Goal: Communication & Community: Answer question/provide support

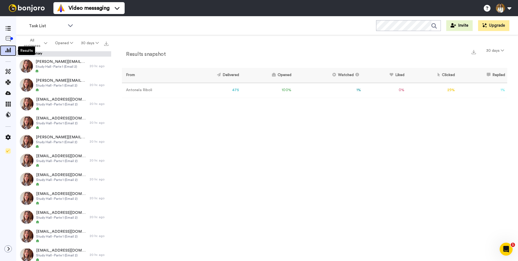
click at [6, 51] on icon at bounding box center [7, 49] width 5 height 5
click at [292, 143] on div "Results snapshot 30 days From Delivered Opened Watched Liked Clicked Replied Fa…" at bounding box center [314, 149] width 407 height 229
click at [8, 30] on icon at bounding box center [7, 28] width 5 height 5
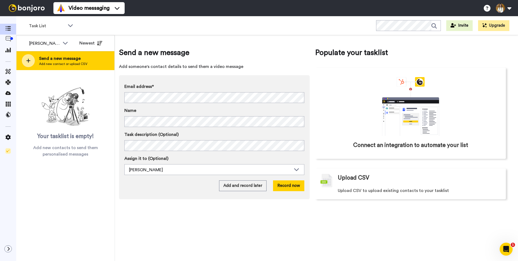
click at [73, 57] on span "Send a new message" at bounding box center [63, 58] width 48 height 6
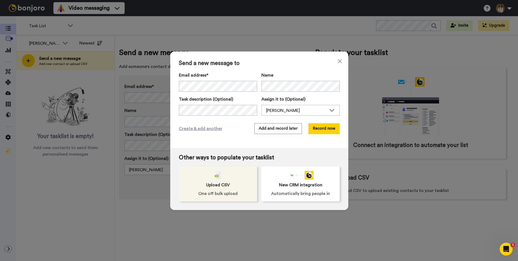
click at [222, 195] on span "One off bulk upload" at bounding box center [217, 193] width 39 height 6
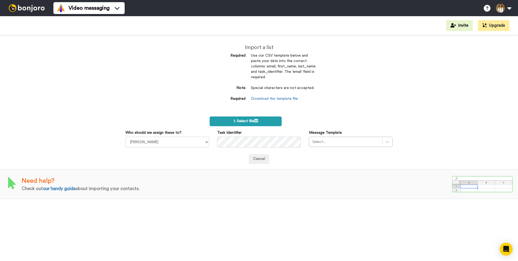
click at [264, 116] on div "Import a list Required Use our CSV template below and paste your data into the …" at bounding box center [259, 148] width 518 height 226
click at [261, 122] on label "1. Select file" at bounding box center [246, 122] width 72 height 10
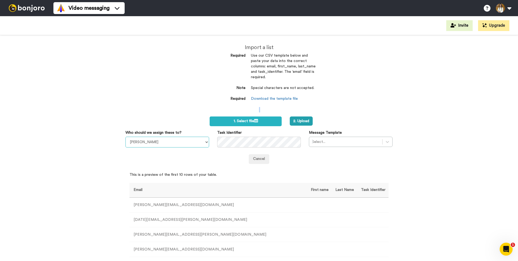
click at [159, 144] on select "April Terry Julia Von Linsingen do Amaral Danny McCarthy Antonela Riboli Liz Co…" at bounding box center [167, 142] width 84 height 11
select select "23a41b68-c661-4df6-ab56-fad57e98d198"
click at [125, 137] on select "April Terry Julia Von Linsingen do Amaral Danny McCarthy Antonela Riboli Liz Co…" at bounding box center [167, 142] width 84 height 11
click at [322, 141] on div at bounding box center [346, 142] width 68 height 6
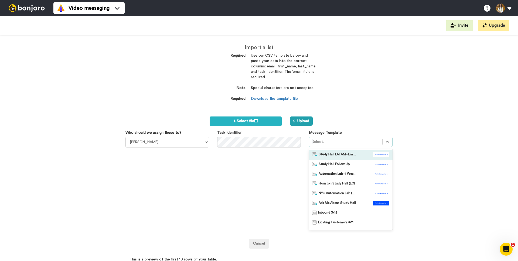
click at [325, 156] on span "Study Hall LATAM - Email 1" at bounding box center [338, 154] width 38 height 5
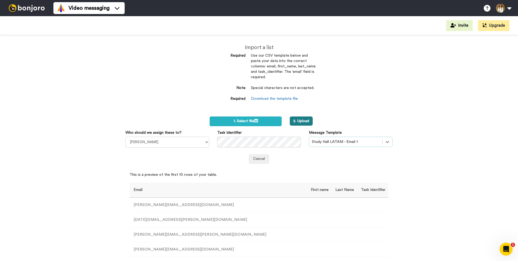
click at [297, 120] on button "2. Upload" at bounding box center [301, 121] width 23 height 9
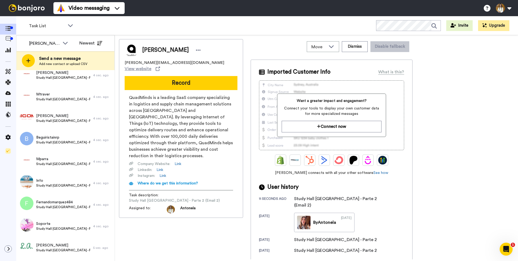
scroll to position [354, 0]
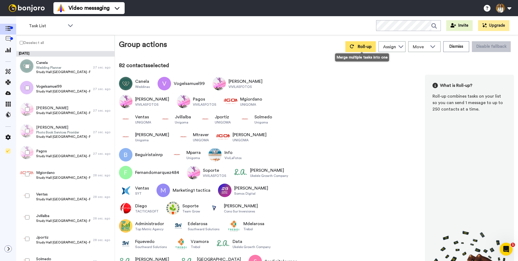
click at [362, 49] on span "Roll-up" at bounding box center [365, 47] width 14 height 4
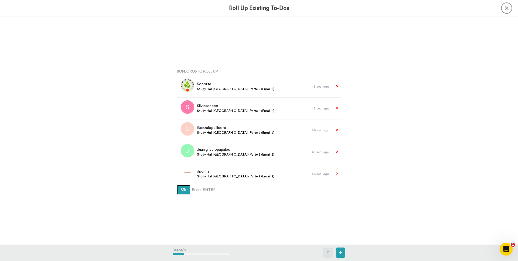
click at [186, 191] on button "Ok" at bounding box center [184, 190] width 14 height 10
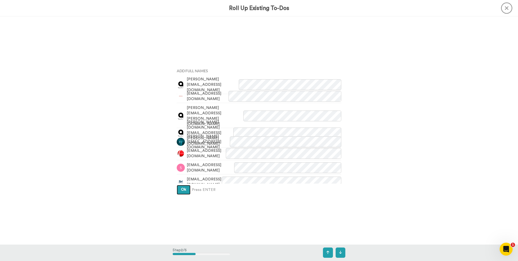
click at [185, 193] on button "Ok" at bounding box center [184, 190] width 14 height 10
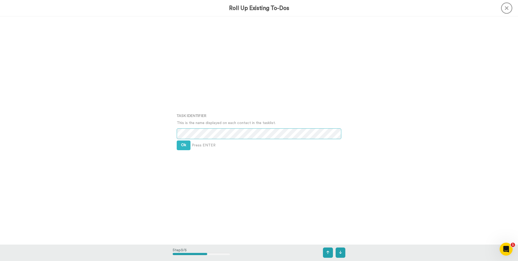
scroll to position [457, 0]
click at [177, 148] on button "Ok" at bounding box center [184, 145] width 14 height 10
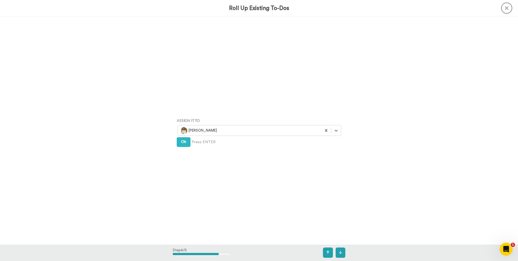
scroll to position [685, 0]
click at [182, 143] on span "Ok" at bounding box center [183, 141] width 5 height 4
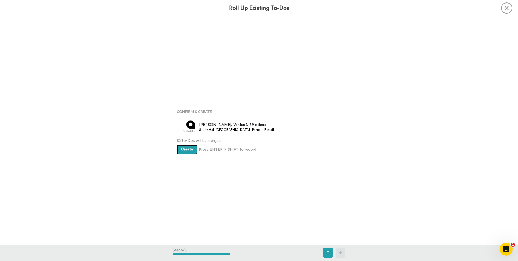
click at [182, 149] on span "Create" at bounding box center [187, 150] width 12 height 4
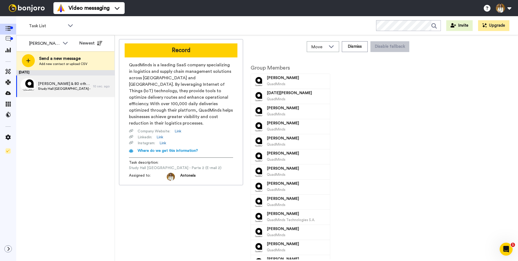
scroll to position [0, 0]
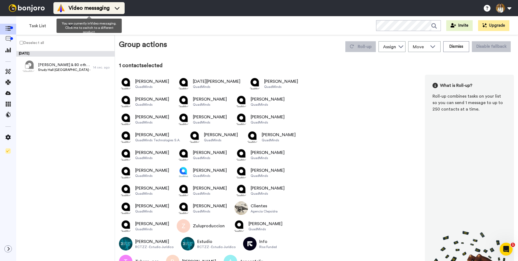
click at [79, 11] on span "Video messaging" at bounding box center [89, 8] width 41 height 8
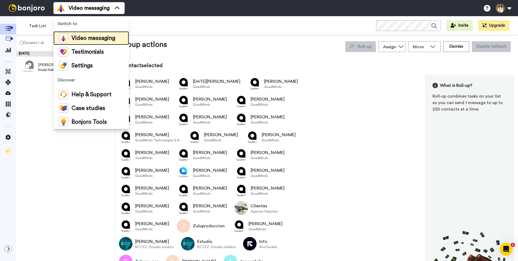
click at [81, 37] on span "Video messaging" at bounding box center [94, 38] width 44 height 5
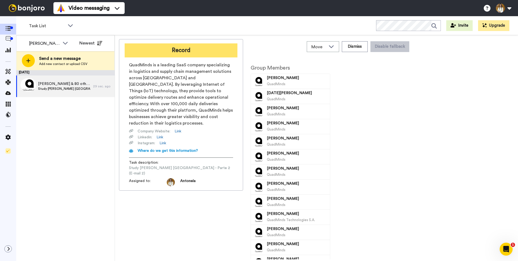
click at [167, 47] on button "Record" at bounding box center [181, 50] width 113 height 14
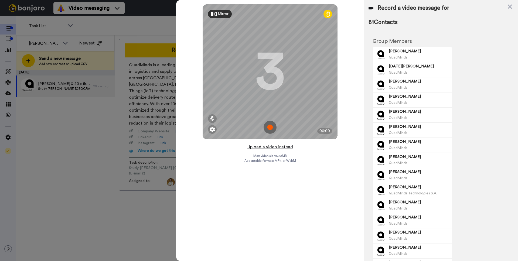
click at [286, 146] on button "Upload a video instead" at bounding box center [270, 147] width 49 height 7
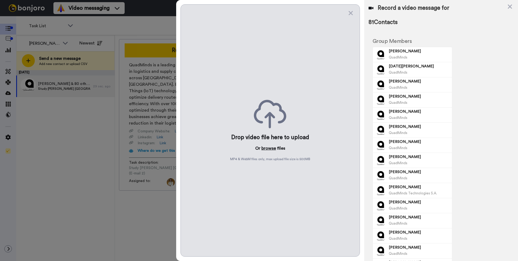
click at [266, 147] on button "browse" at bounding box center [268, 148] width 15 height 6
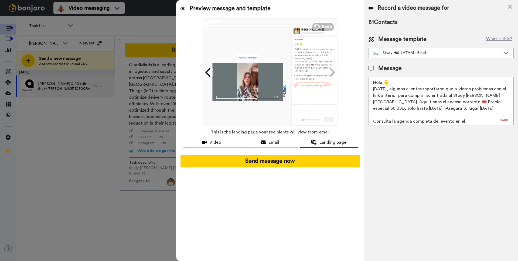
scroll to position [2, 0]
drag, startPoint x: 394, startPoint y: 89, endPoint x: 445, endPoint y: 85, distance: 51.1
click at [445, 85] on textarea "Hola 👋 Ayer, algunos clientes reportaron que tuvieron problemas con el link ant…" at bounding box center [441, 101] width 145 height 49
drag, startPoint x: 393, startPoint y: 93, endPoint x: 439, endPoint y: 93, distance: 45.9
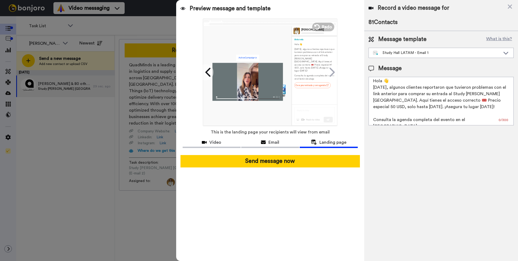
click at [438, 93] on textarea "Hola 👋 Ayer, algunos clientes reportaron que tuvieron problemas con el link ant…" at bounding box center [441, 101] width 145 height 49
click at [439, 93] on textarea "Hola 👋 Ayer, algunos clientes reportaron que tuvieron problemas con el link ant…" at bounding box center [441, 101] width 145 height 49
drag, startPoint x: 377, startPoint y: 101, endPoint x: 434, endPoint y: 101, distance: 57.5
click at [434, 101] on textarea "Hola 👋 Ayer, algunos clientes reportaron que tuvieron problemas con el link ant…" at bounding box center [441, 101] width 145 height 49
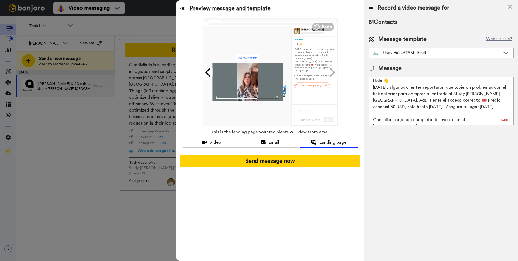
click at [457, 100] on textarea "Hola 👋 Ayer, algunos clientes reportaron que tuvieron problemas con el link ant…" at bounding box center [441, 101] width 145 height 49
click at [408, 86] on textarea "Hola 👋 Ayer, algunos clientes reportaron que tuvieron problemas con el link ant…" at bounding box center [441, 101] width 145 height 49
click at [446, 86] on textarea "Hola 👋 Ayer, algunos clientes reportaron que tuvieron problemas con el link ant…" at bounding box center [441, 101] width 145 height 49
click at [482, 88] on textarea "Hola 👋 Ayer, algunos clientes reportaron que tuvieron problemas con el link ant…" at bounding box center [441, 101] width 145 height 49
click at [383, 107] on textarea "Hola 👋 Ayer, algunos clientes reportaron que tuvieron problemas con el link ant…" at bounding box center [441, 101] width 145 height 49
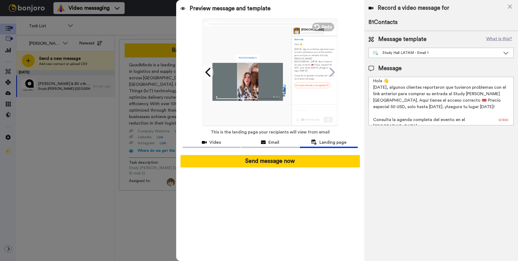
click at [383, 107] on textarea "Hola 👋 Ayer, algunos clientes reportaron que tuvieron problemas con el link ant…" at bounding box center [441, 101] width 145 height 49
click at [412, 106] on textarea "Hola 👋 Ayer, algunos clientes reportaron que tuvieron problemas con el link ant…" at bounding box center [441, 101] width 145 height 49
click at [477, 94] on textarea "Hola 👋 Ayer, algunos clientes reportaron que tuvieron problemas con el link ant…" at bounding box center [441, 101] width 145 height 49
click at [451, 85] on textarea "Hola 👋 Ayer, algunos clientes reportaron que tuvieron problemas con el link ant…" at bounding box center [441, 101] width 145 height 49
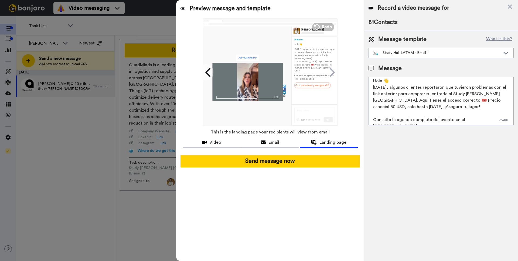
click at [501, 87] on textarea "Hola 👋 Ayer, algunos clientes reportaron que tuvieron problemas con el link ant…" at bounding box center [441, 101] width 145 height 49
click at [467, 120] on textarea "Hola 👋 [DATE], algunos clientes reportaron que tuvieron problemas con el enlace…" at bounding box center [441, 101] width 145 height 49
click at [490, 120] on textarea "Hola 👋 [DATE], algunos clientes reportaron que tuvieron problemas con el enlace…" at bounding box center [441, 101] width 145 height 49
click at [492, 121] on textarea "Hola 👋 [DATE], algunos clientes reportaron que tuvieron problemas con el enlace…" at bounding box center [441, 101] width 145 height 49
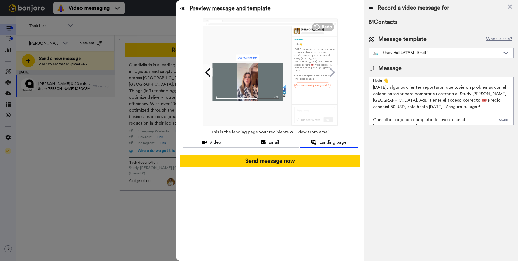
drag, startPoint x: 391, startPoint y: 88, endPoint x: 443, endPoint y: 86, distance: 52.7
click at [443, 86] on textarea "Hola 👋 [DATE], algunos clientes reportaron que tuvieron problemas con el enlace…" at bounding box center [441, 101] width 145 height 49
click at [444, 86] on textarea "Hola 👋 [DATE], algunos clientes reportaron que tuvieron problemas con el enlace…" at bounding box center [441, 101] width 145 height 49
click at [471, 88] on textarea "Hola 👋 [DATE], algunos clientes reportaron que tuvieron problemas con el enlace…" at bounding box center [441, 101] width 145 height 49
drag, startPoint x: 390, startPoint y: 94, endPoint x: 451, endPoint y: 92, distance: 61.6
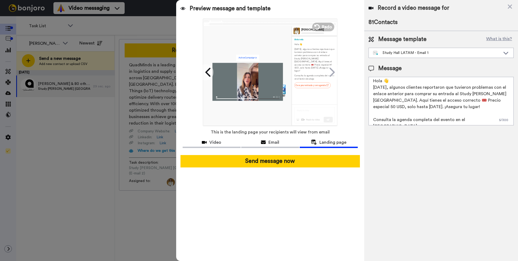
click at [451, 92] on textarea "Hola 👋 [DATE], algunos clientes reportaron que tuvieron problemas con el enlace…" at bounding box center [441, 101] width 145 height 49
drag, startPoint x: 393, startPoint y: 100, endPoint x: 428, endPoint y: 99, distance: 34.5
click at [428, 99] on textarea "Hola 👋 [DATE], algunos clientes reportaron que tuvieron problemas con el enlace…" at bounding box center [441, 101] width 145 height 49
drag, startPoint x: 428, startPoint y: 99, endPoint x: 425, endPoint y: 100, distance: 3.0
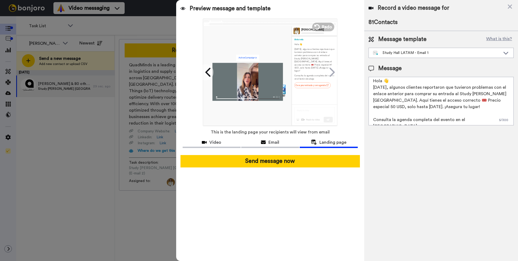
click at [428, 99] on textarea "Hola 👋 [DATE], algunos clientes reportaron que tuvieron problemas con el enlace…" at bounding box center [441, 101] width 145 height 49
drag, startPoint x: 451, startPoint y: 100, endPoint x: 482, endPoint y: 100, distance: 31.3
click at [482, 100] on textarea "Hola 👋 [DATE], algunos clientes reportaron que tuvieron problemas con el enlace…" at bounding box center [441, 101] width 145 height 49
drag, startPoint x: 482, startPoint y: 100, endPoint x: 421, endPoint y: 101, distance: 61.0
click at [482, 100] on textarea "Hola 👋 [DATE], algunos clientes reportaron que tuvieron problemas con el enlace…" at bounding box center [441, 101] width 145 height 49
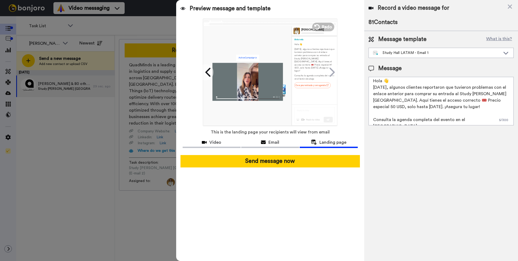
click at [400, 101] on textarea "Hola 👋 [DATE], algunos clientes reportaron que tuvieron problemas con el enlace…" at bounding box center [441, 101] width 145 height 49
click at [410, 100] on textarea "Hola 👋 [DATE], algunos clientes reportaron que tuvieron problemas con el enlace…" at bounding box center [441, 101] width 145 height 49
click at [427, 105] on textarea "Hola 👋 [DATE], algunos clientes reportaron que tuvieron problemas con el enlace…" at bounding box center [441, 101] width 145 height 49
click at [435, 118] on textarea "Hola 👋 [DATE], algunos clientes reportaron que tuvieron problemas con el enlace…" at bounding box center [441, 101] width 145 height 49
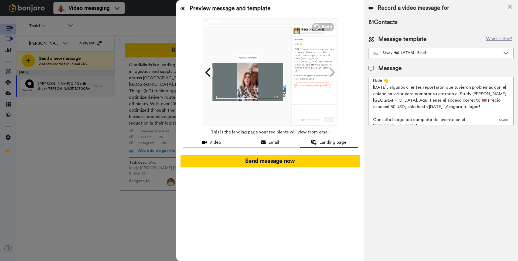
type textarea "Hola 👋 [DATE], algunos clientes reportaron que tuvieron problemas con el enlace…"
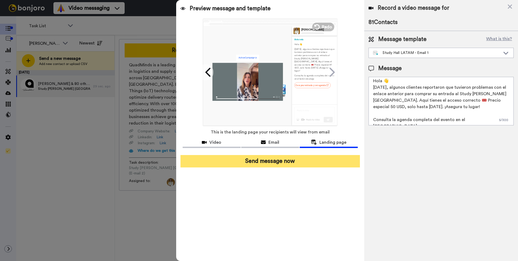
click at [318, 159] on button "Send message now" at bounding box center [270, 161] width 179 height 12
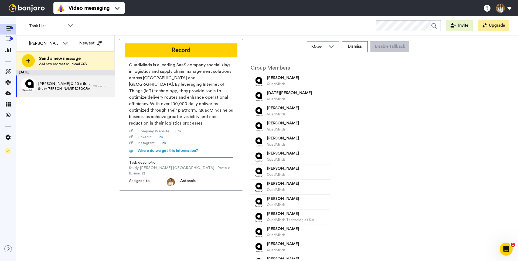
scroll to position [0, 0]
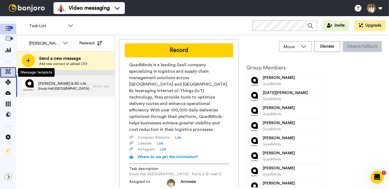
click at [9, 72] on icon at bounding box center [7, 71] width 5 height 5
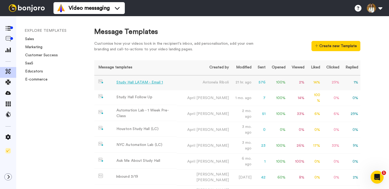
click at [159, 83] on div "Study Hall LATAM - Email 1" at bounding box center [139, 83] width 46 height 6
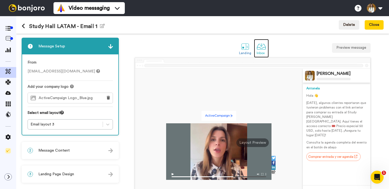
click at [259, 54] on div "Inbox" at bounding box center [260, 53] width 9 height 4
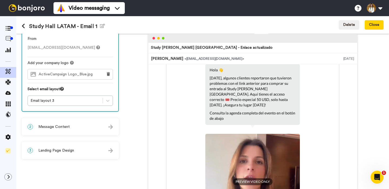
scroll to position [29, 0]
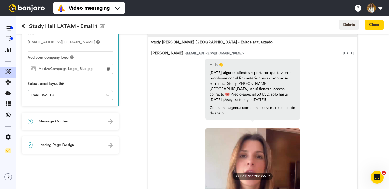
click at [61, 121] on span "Message Content" at bounding box center [53, 121] width 31 height 5
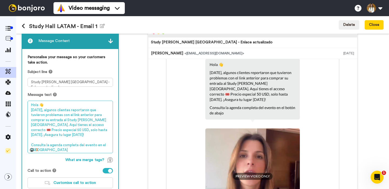
click at [62, 116] on textarea "Hola 👋 Ayer, algunos clientes reportaron que tuvieron problemas con el link ant…" at bounding box center [70, 127] width 85 height 53
click at [73, 129] on textarea "Hola 👋 Ayer, algunos clientes reportaron que tuvieron problemas con el link ant…" at bounding box center [70, 127] width 85 height 53
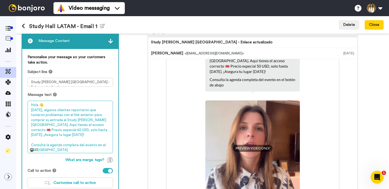
scroll to position [24, 0]
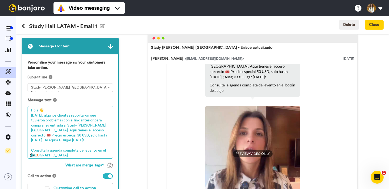
click at [77, 130] on textarea "Hola 👋 Ayer, algunos clientes reportaron que tuvieron problemas con el link ant…" at bounding box center [70, 132] width 85 height 53
click at [48, 137] on textarea "Hola 👋 Ayer, algunos clientes reportaron que tuvieron problemas con el link ant…" at bounding box center [70, 132] width 85 height 53
click at [75, 135] on textarea "Hola 👋 Ayer, algunos clientes reportaron que tuvieron problemas con el link ant…" at bounding box center [70, 132] width 85 height 53
click at [81, 137] on textarea "Hola 👋 Ayer, algunos clientes reportaron que tuvieron problemas con el link ant…" at bounding box center [70, 132] width 85 height 53
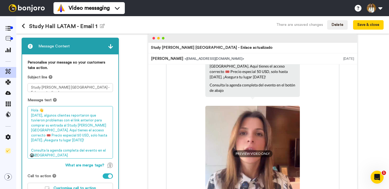
click at [81, 137] on textarea "Hola 👋 Ayer, algunos clientes reportaron que tuvieron problemas con el link ant…" at bounding box center [70, 132] width 85 height 53
click at [51, 124] on textarea "Hola 👋 Ayer, algunos clientes reportaron que tuvieron problemas con el link ant…" at bounding box center [70, 132] width 85 height 53
click at [60, 120] on textarea "Hola 👋 Ayer, algunos clientes reportaron que tuvieron problemas con el link ant…" at bounding box center [70, 132] width 85 height 53
click at [86, 133] on textarea "Hola 👋 Ayer, algunos clientes reportaron que tuvieron problemas con el enlace a…" at bounding box center [70, 132] width 85 height 53
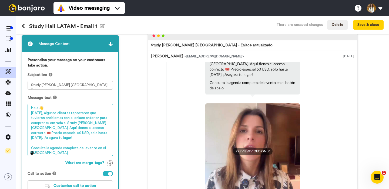
scroll to position [32, 0]
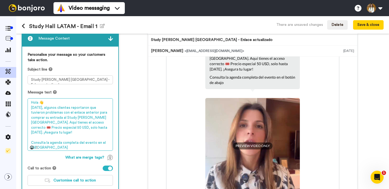
click at [94, 116] on textarea "Hola 👋 Ayer, algunos clientes reportaron que tuvieron problemas con el enlace a…" at bounding box center [70, 124] width 85 height 53
drag, startPoint x: 39, startPoint y: 123, endPoint x: 59, endPoint y: 122, distance: 20.0
click at [59, 122] on textarea "Hola 👋 Ayer, algunos clientes reportaron que tuvieron problemas con el enlace a…" at bounding box center [70, 124] width 85 height 53
drag, startPoint x: 71, startPoint y: 122, endPoint x: 93, endPoint y: 122, distance: 22.1
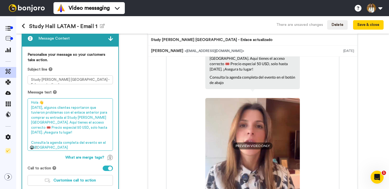
click at [93, 122] on textarea "Hola 👋 Ayer, algunos clientes reportaron que tuvieron problemas con el enlace a…" at bounding box center [70, 124] width 85 height 53
click at [43, 129] on textarea "Hola 👋 Ayer, algunos clientes reportaron que tuvieron problemas con el enlace a…" at bounding box center [70, 124] width 85 height 53
click at [67, 127] on textarea "Hola 👋 Ayer, algunos clientes reportaron que tuvieron problemas con el enlace a…" at bounding box center [70, 124] width 85 height 53
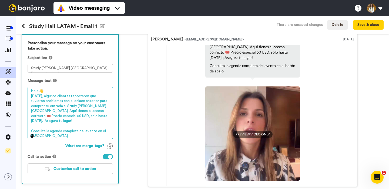
scroll to position [44, 0]
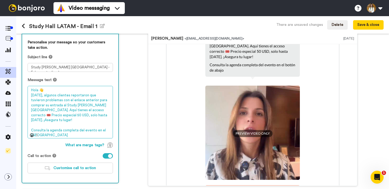
click at [79, 127] on textarea "Hola 👋 Ayer, algunos clientes reportaron que tuvieron problemas con el enlace a…" at bounding box center [70, 112] width 85 height 53
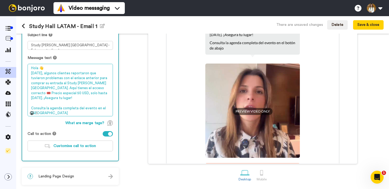
scroll to position [49, 0]
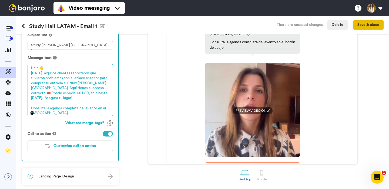
type textarea "Hola 👋 Ayer, algunos clientes reportaron que tuvieron problemas con el enlace a…"
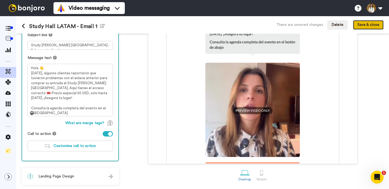
click at [379, 20] on button "Save & close" at bounding box center [368, 25] width 30 height 10
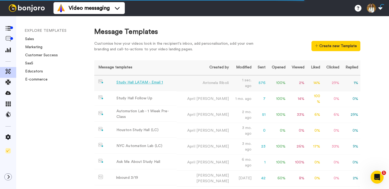
click at [137, 87] on td "Study Hall LATAM - Email 1" at bounding box center [135, 83] width 82 height 15
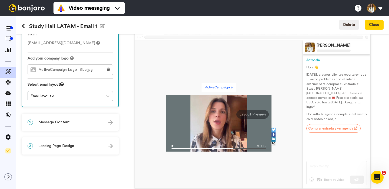
scroll to position [30, 0]
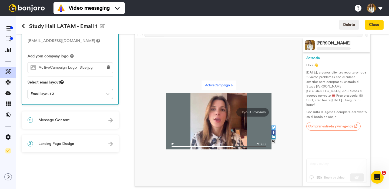
click at [84, 123] on div "2 Message Content" at bounding box center [70, 120] width 96 height 16
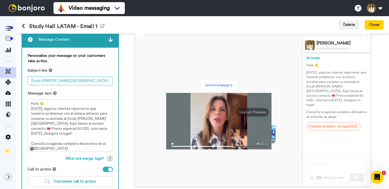
click at [61, 83] on textarea "Study Hall Buenos Aires - Enlace actualizado" at bounding box center [70, 81] width 85 height 9
click at [87, 81] on textarea "Study Hall Buenos Aires - Enlace actualizado" at bounding box center [70, 81] width 85 height 9
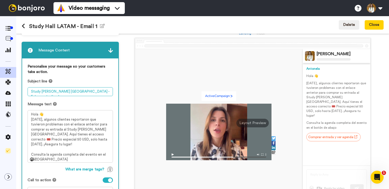
scroll to position [0, 0]
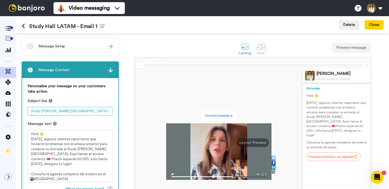
click at [42, 113] on textarea "Study Hall Buenos Aires - Enlace actualizado" at bounding box center [70, 111] width 85 height 9
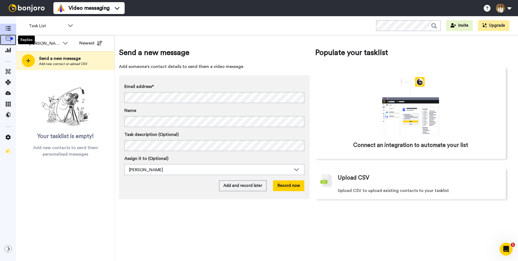
click at [8, 42] on span at bounding box center [8, 39] width 16 height 5
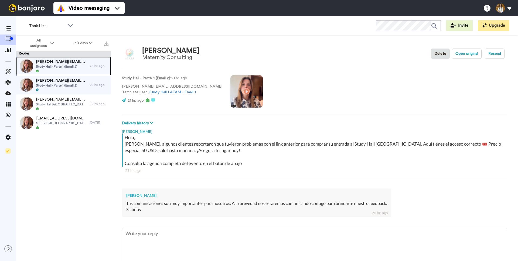
click at [63, 62] on span "[PERSON_NAME][EMAIL_ADDRESS][DOMAIN_NAME]" at bounding box center [61, 61] width 51 height 5
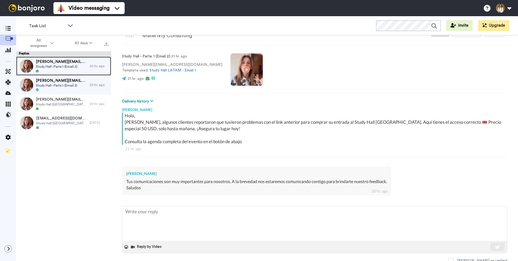
scroll to position [24, 0]
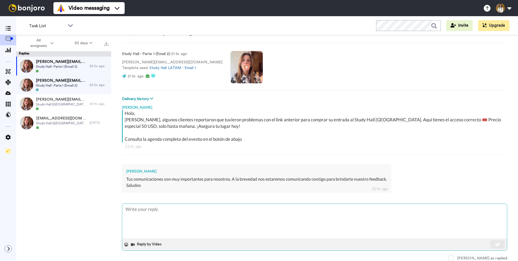
click at [168, 220] on textarea at bounding box center [314, 221] width 385 height 35
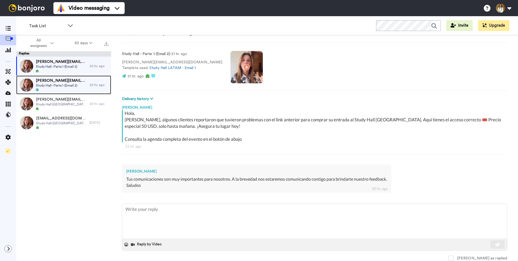
click at [74, 83] on span "[PERSON_NAME][EMAIL_ADDRESS][DOMAIN_NAME]" at bounding box center [61, 80] width 51 height 5
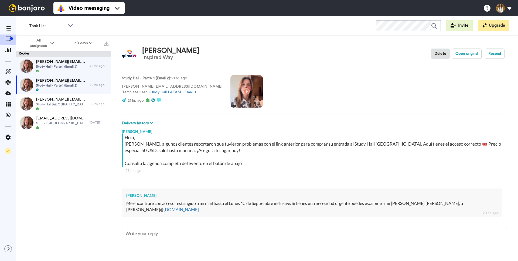
scroll to position [24, 0]
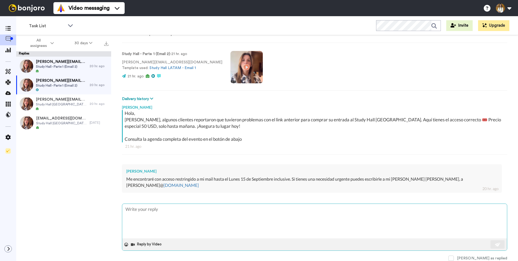
click at [215, 215] on textarea at bounding box center [314, 221] width 385 height 35
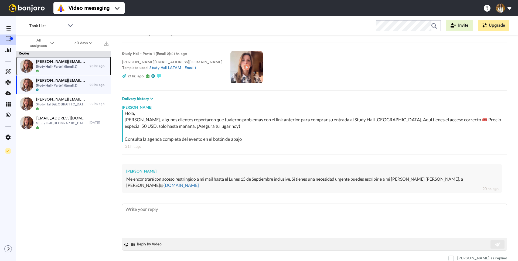
click at [47, 66] on span "Study Hall - Parte 1 (Email 2)" at bounding box center [61, 66] width 51 height 4
type textarea "x"
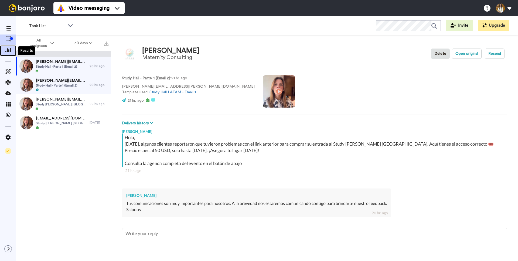
click at [5, 52] on span at bounding box center [8, 50] width 16 height 5
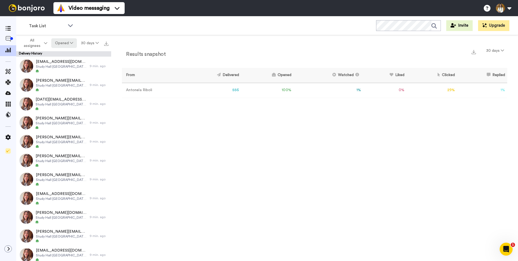
click at [60, 44] on button "Opened" at bounding box center [64, 43] width 26 height 10
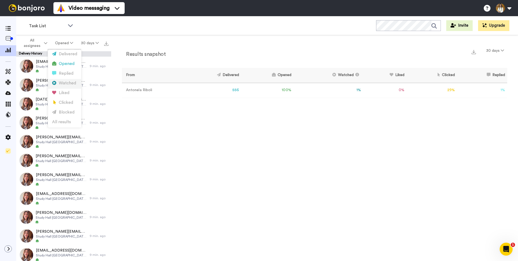
click at [64, 85] on div "Watched" at bounding box center [64, 83] width 25 height 6
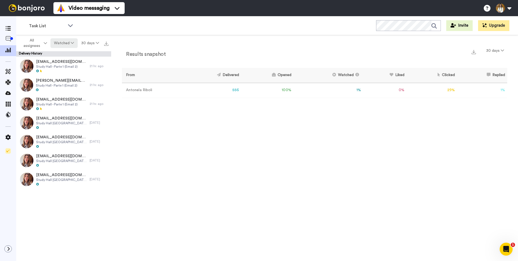
click at [64, 43] on button "Watched" at bounding box center [63, 43] width 27 height 10
click at [59, 101] on div "Clicked" at bounding box center [64, 103] width 25 height 6
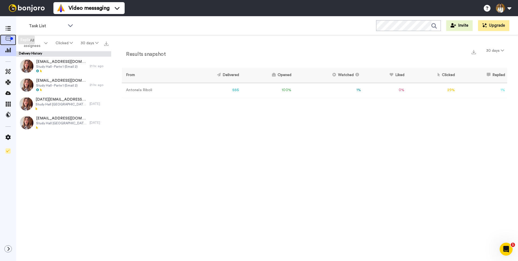
click at [10, 40] on icon at bounding box center [7, 38] width 5 height 5
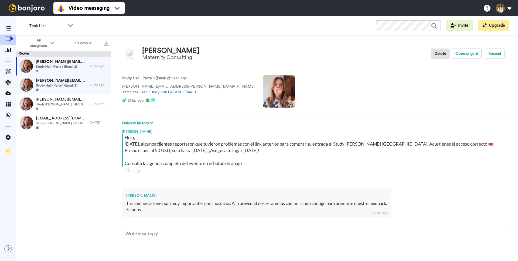
scroll to position [13, 0]
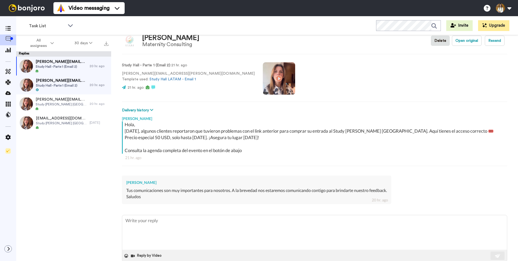
type textarea "x"
click at [8, 52] on icon at bounding box center [7, 49] width 5 height 5
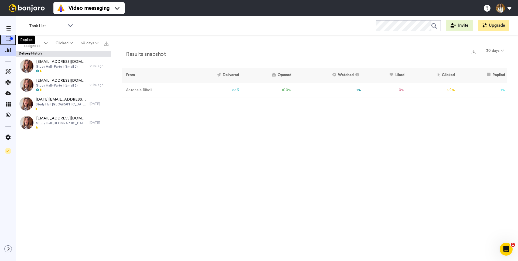
click at [9, 39] on icon at bounding box center [7, 38] width 5 height 5
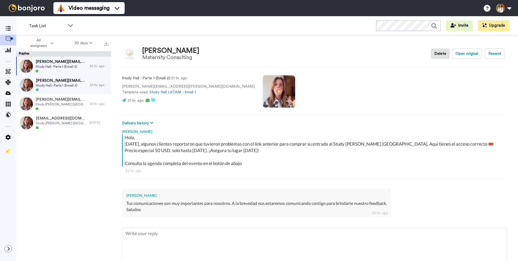
type textarea "x"
